Goal: Find specific page/section: Find specific page/section

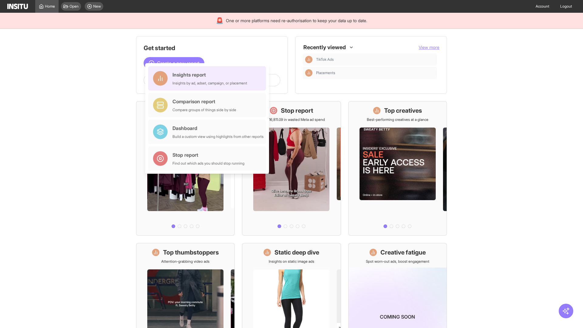
click at [209, 78] on div "Insights report Insights by ad, adset, campaign, or placement" at bounding box center [209, 78] width 75 height 15
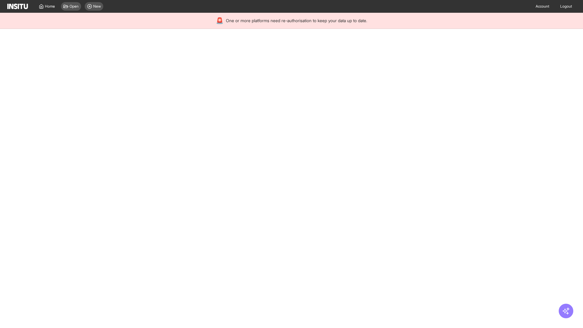
select select "**"
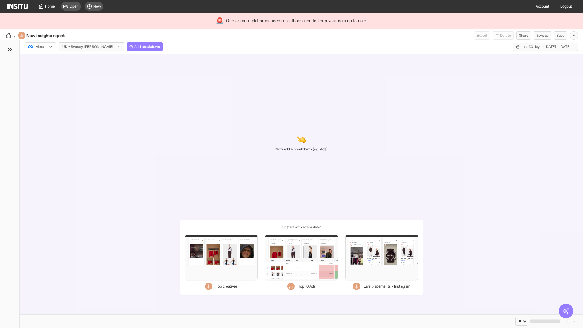
click at [40, 47] on div at bounding box center [36, 47] width 17 height 6
click at [42, 70] on span "TikTok" at bounding box center [41, 69] width 10 height 5
